Goal: Transaction & Acquisition: Purchase product/service

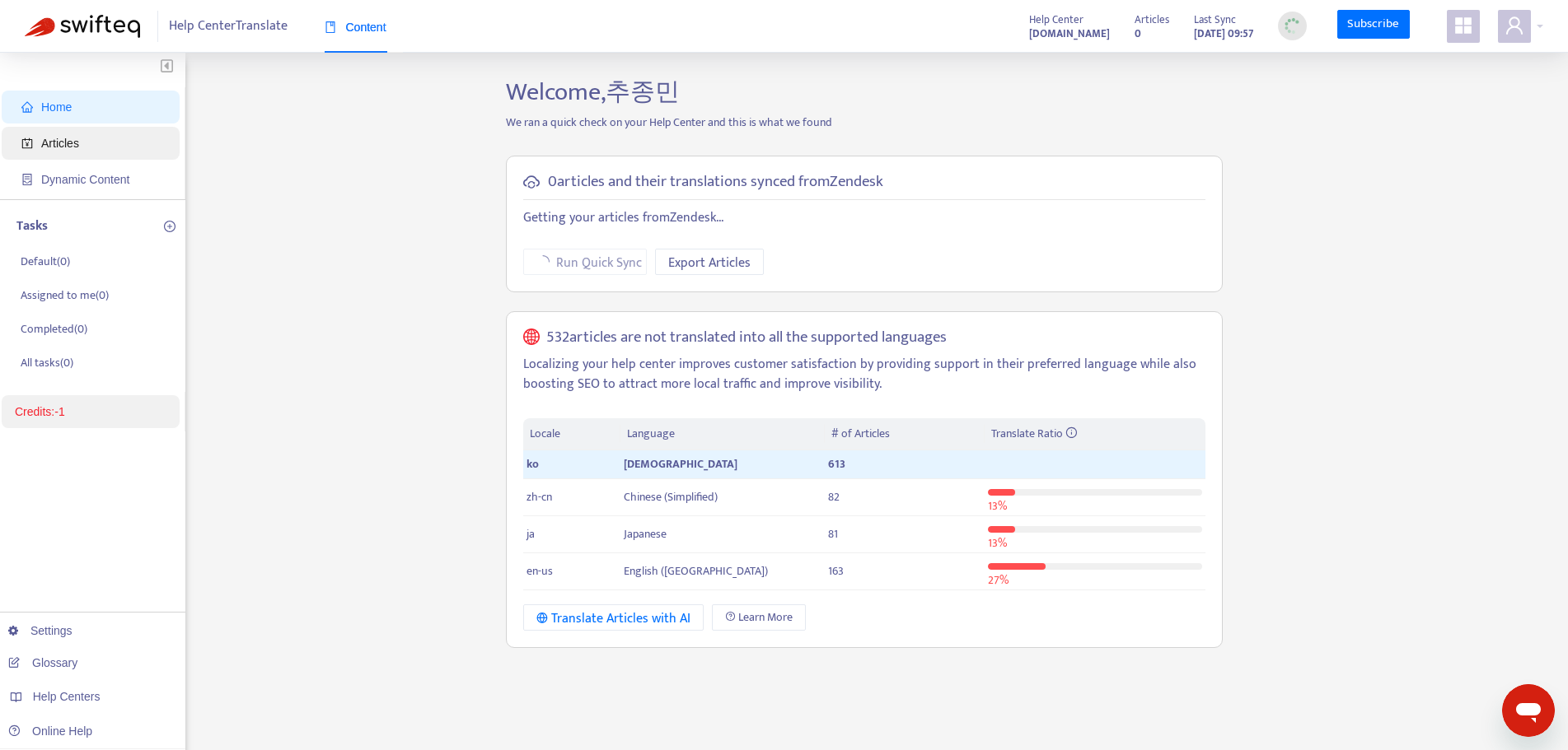
click at [76, 153] on span "Articles" at bounding box center [94, 143] width 145 height 33
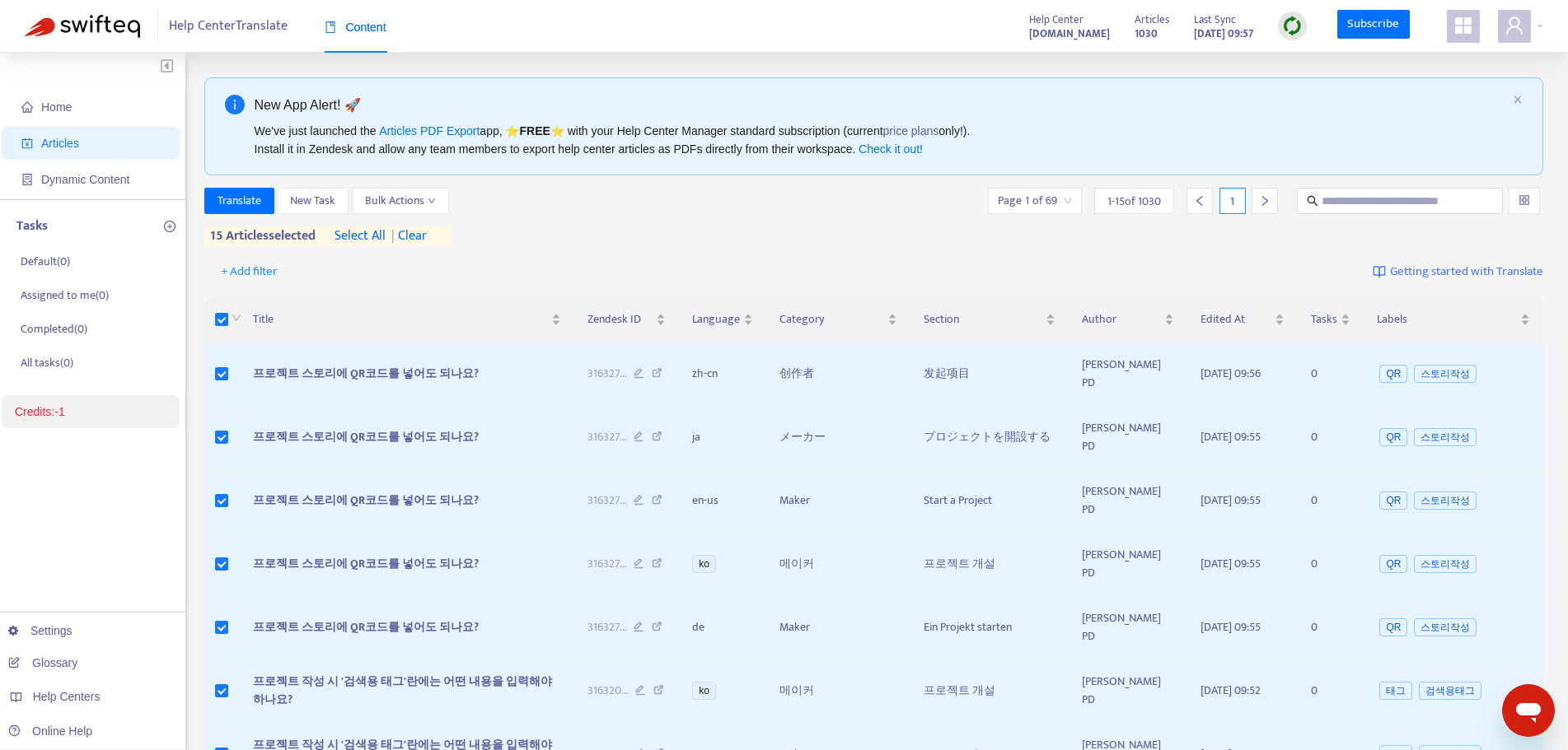
click at [1458, 24] on icon "appstore" at bounding box center [1463, 26] width 17 height 17
click at [1460, 18] on icon "appstore" at bounding box center [1463, 26] width 20 height 20
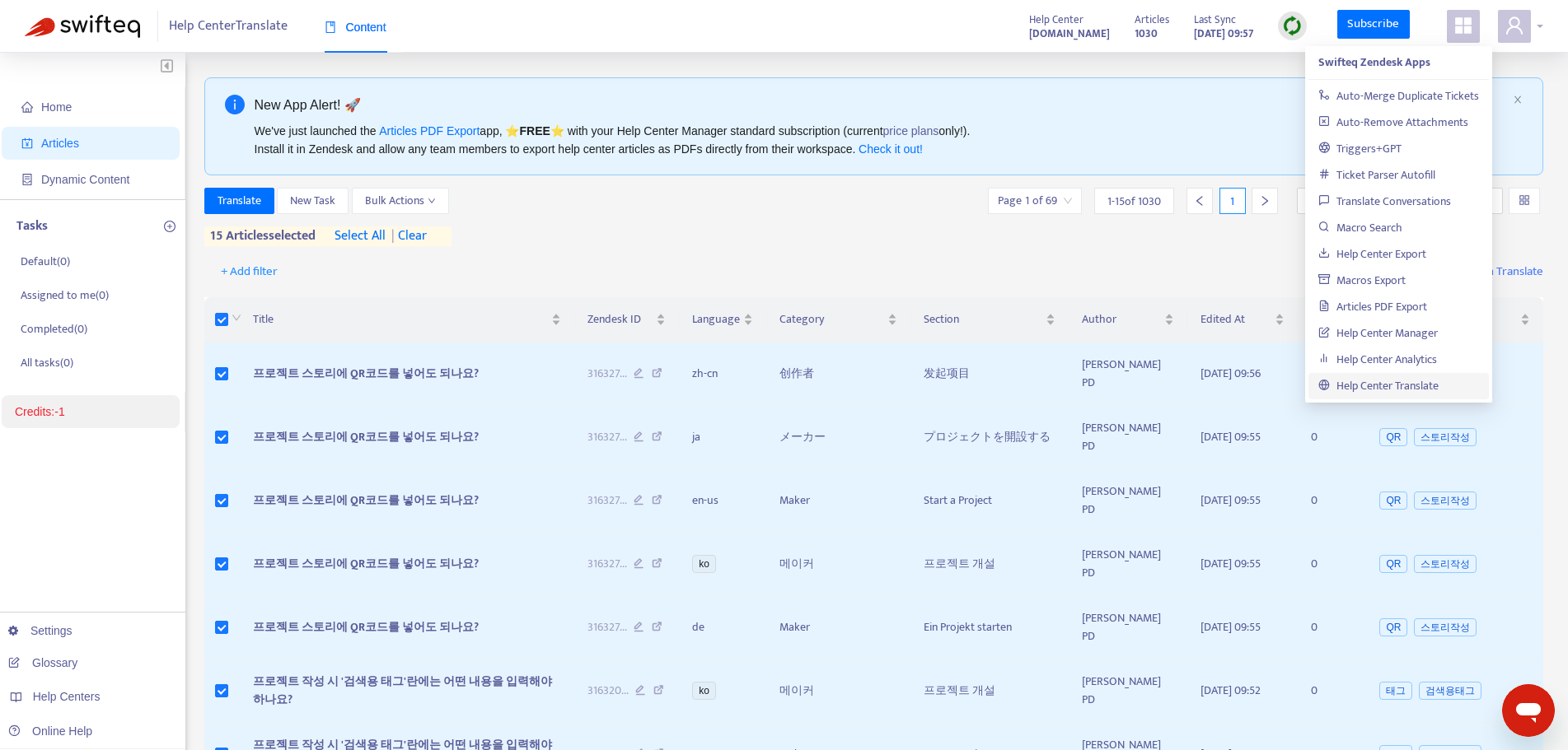
click at [1516, 35] on icon "user" at bounding box center [1515, 26] width 20 height 20
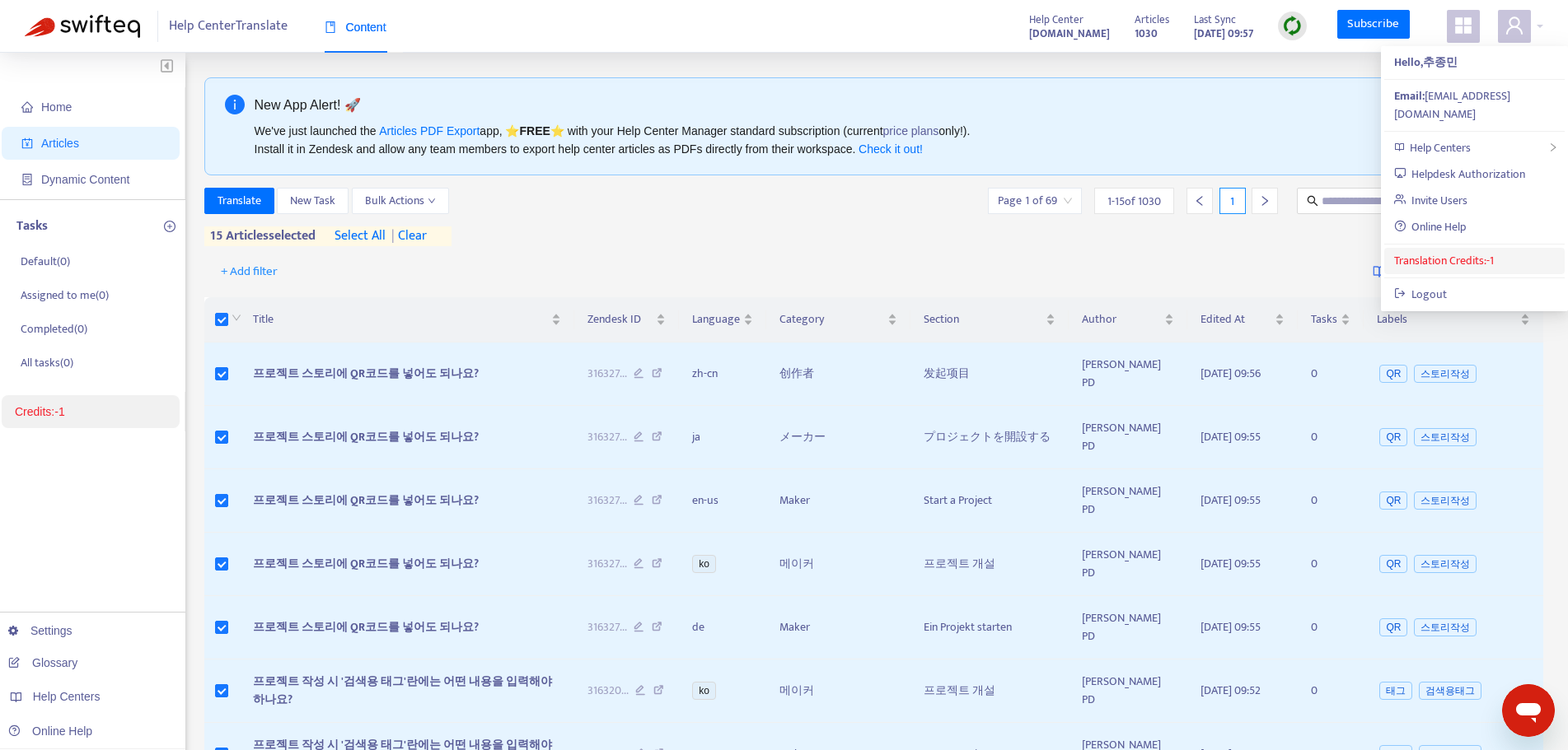
click at [1480, 251] on link "Translation Credits: -1" at bounding box center [1444, 260] width 100 height 19
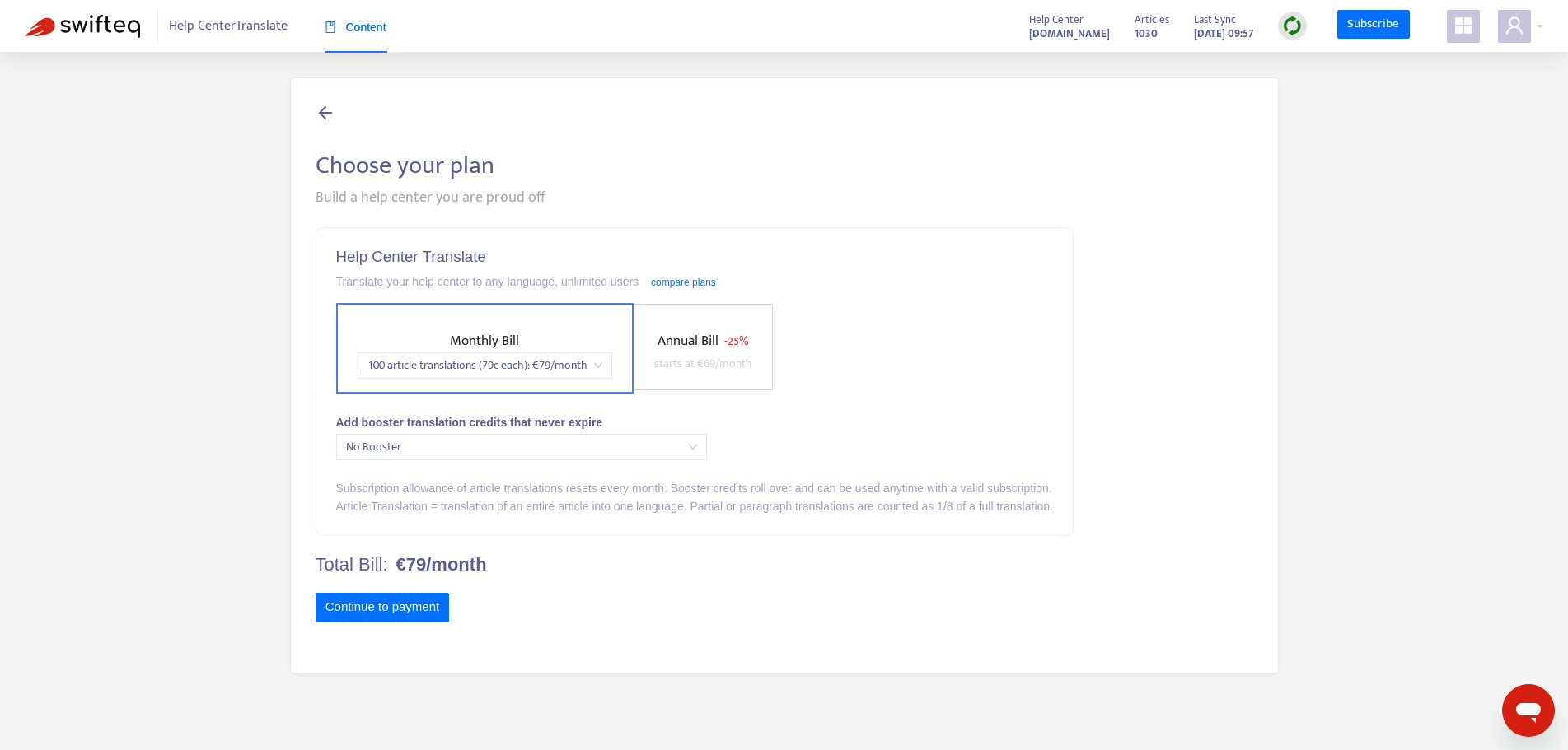
click at [1457, 35] on icon "appstore" at bounding box center [1463, 26] width 20 height 20
drag, startPoint x: 1260, startPoint y: 92, endPoint x: 651, endPoint y: 8, distance: 614.8
click at [1260, 90] on div "Choose your plan Build a help center you are proud off Help Center Translate Tr…" at bounding box center [784, 375] width 989 height 596
click at [78, 34] on img at bounding box center [83, 27] width 115 height 23
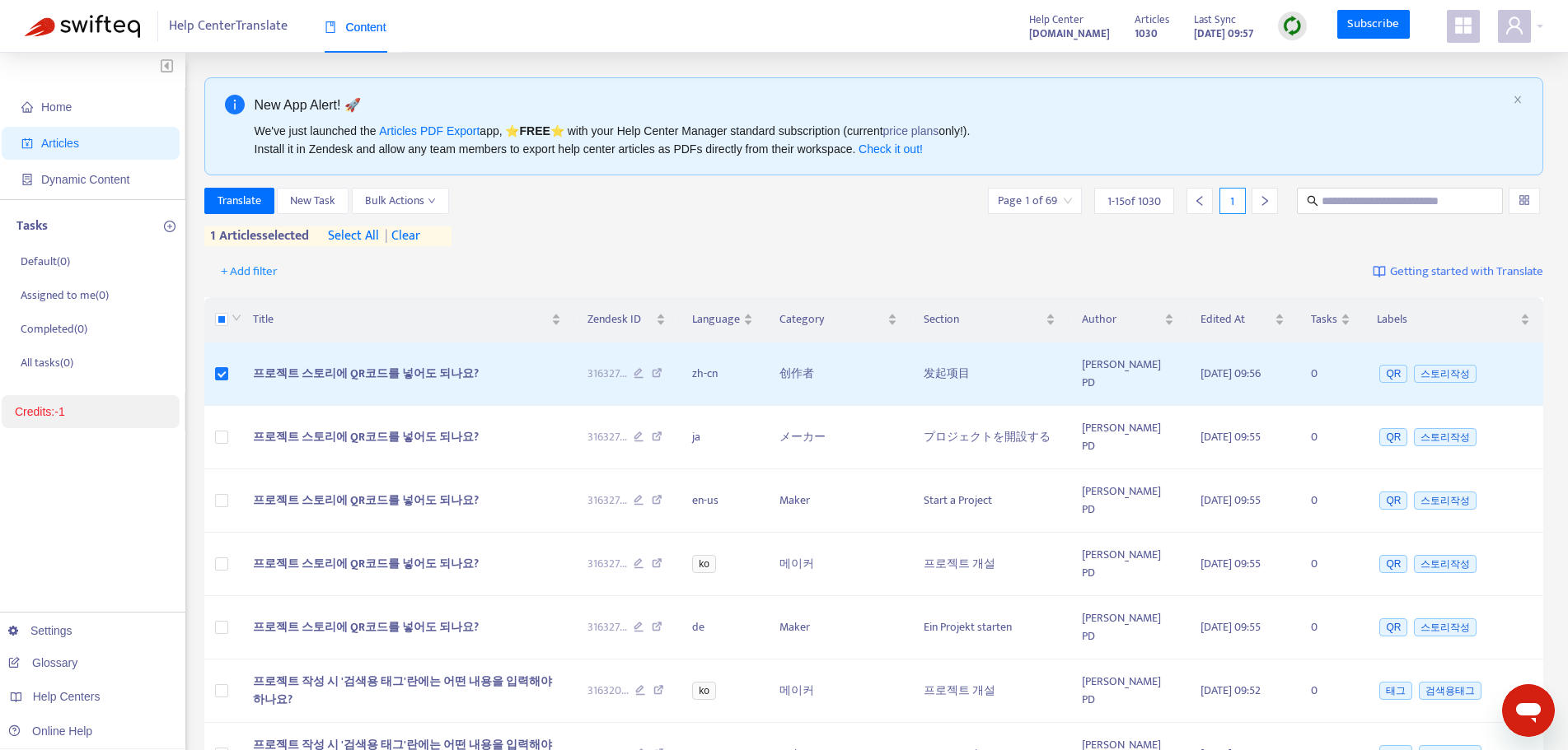
click at [1182, 255] on div "+ Add filter Getting started with Translate" at bounding box center [874, 272] width 1340 height 38
